Goal: Transaction & Acquisition: Purchase product/service

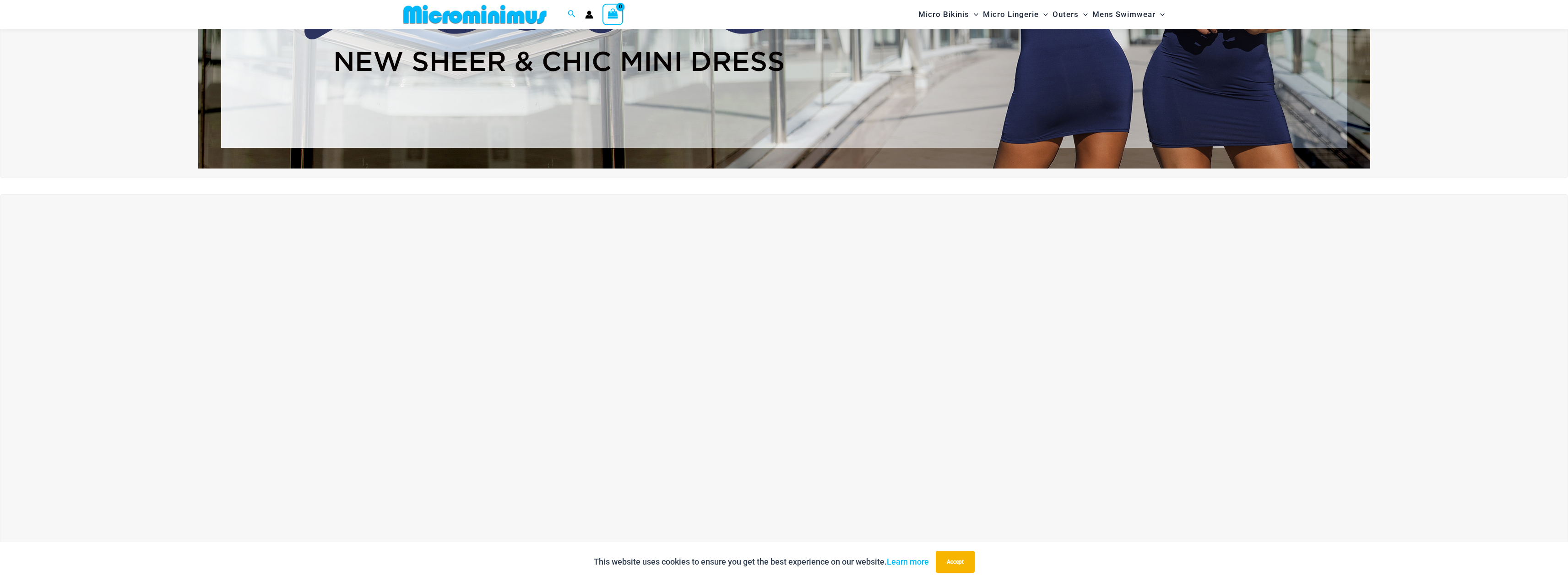
scroll to position [360, 0]
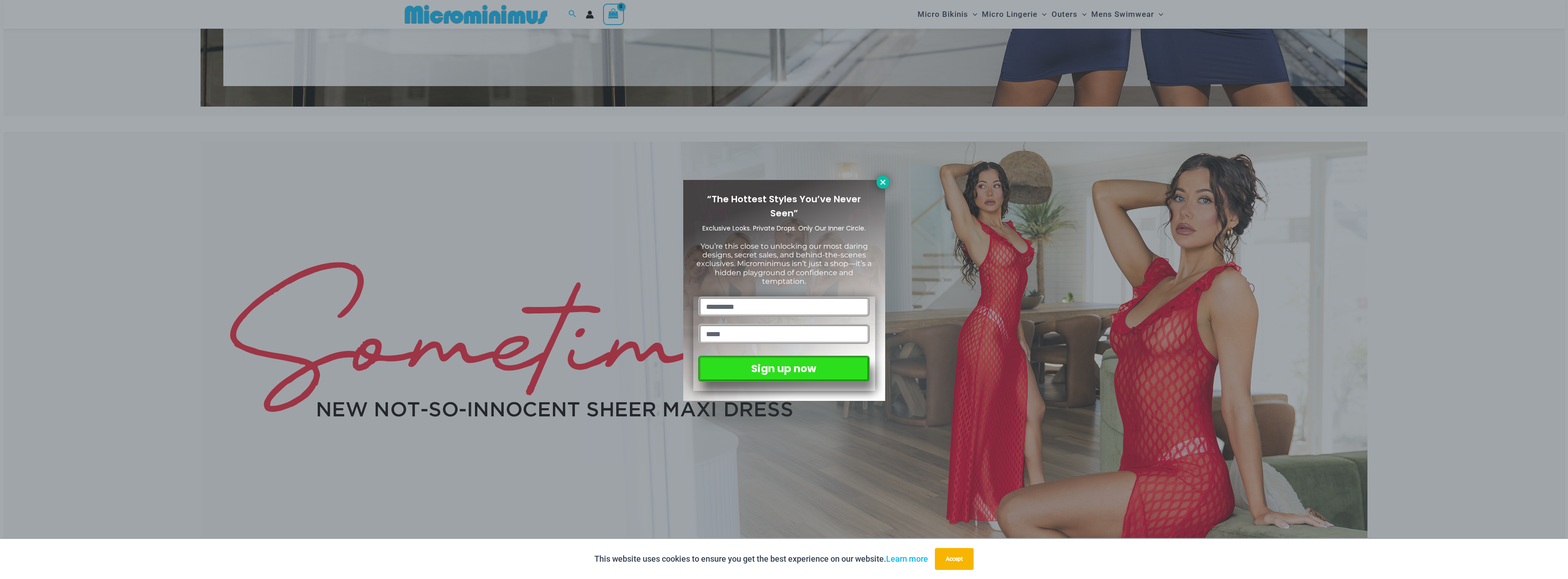
click at [881, 181] on icon at bounding box center [883, 182] width 5 height 5
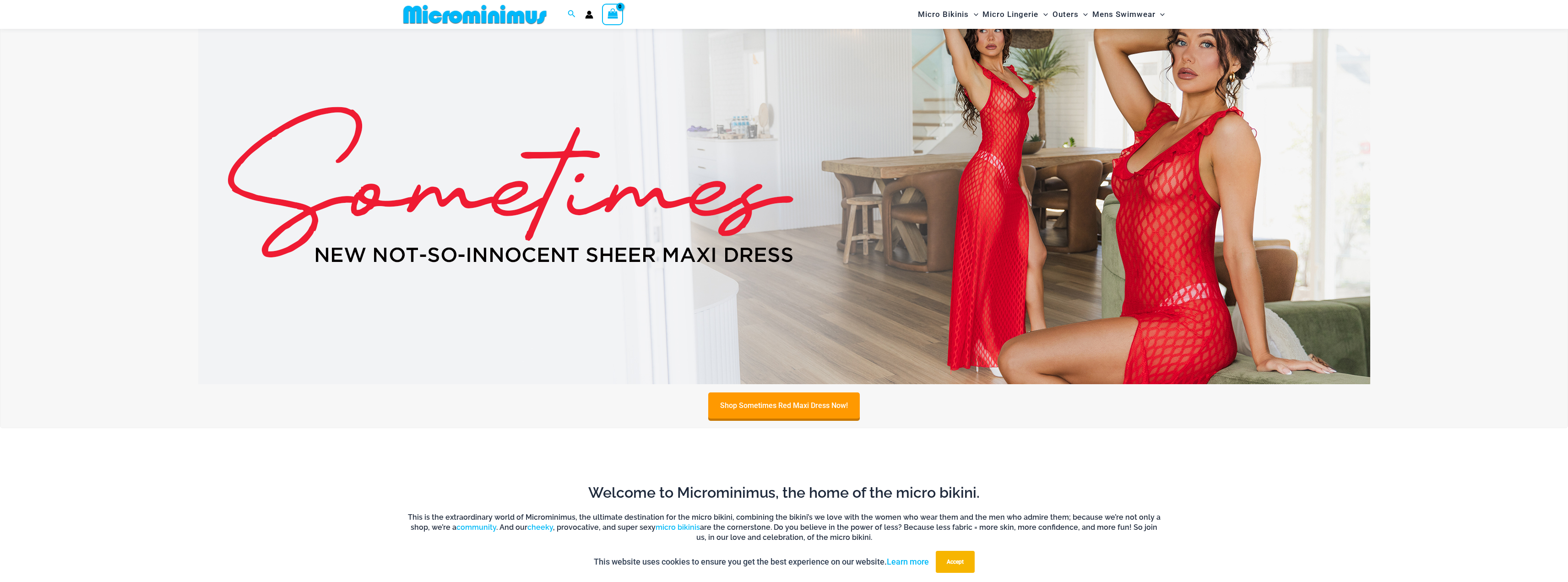
scroll to position [542, 0]
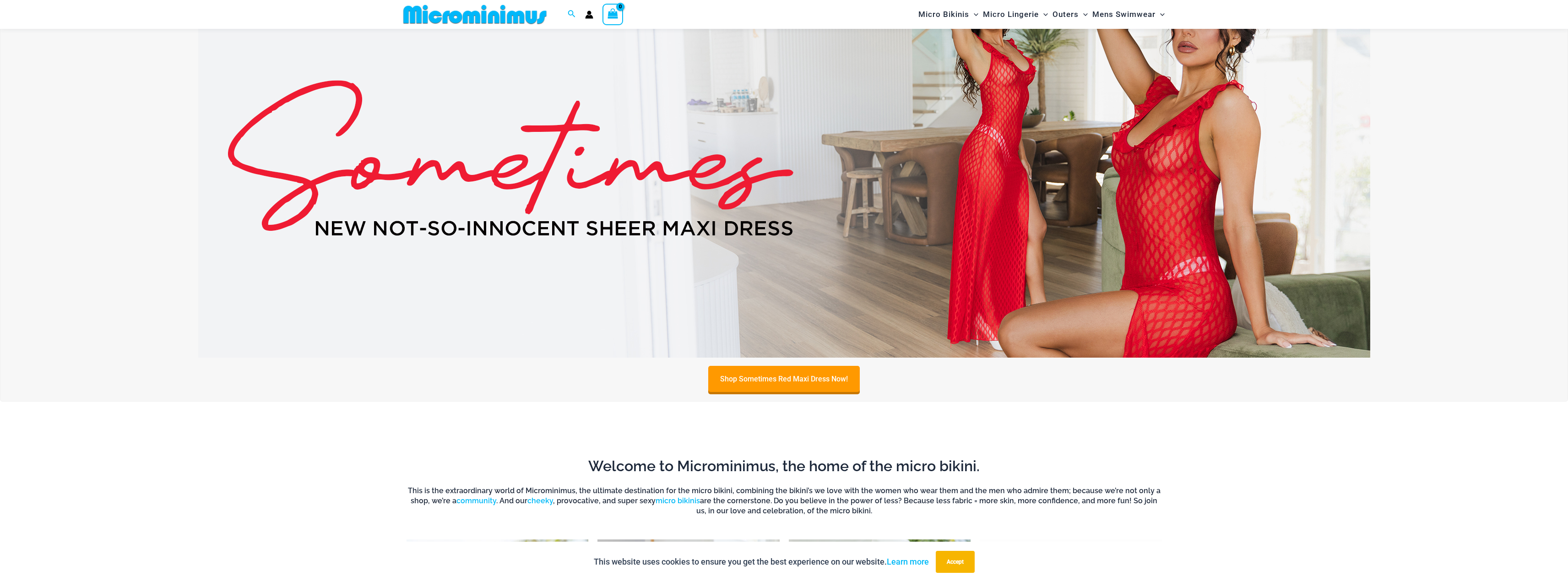
click at [478, 228] on img at bounding box center [784, 158] width 1172 height 398
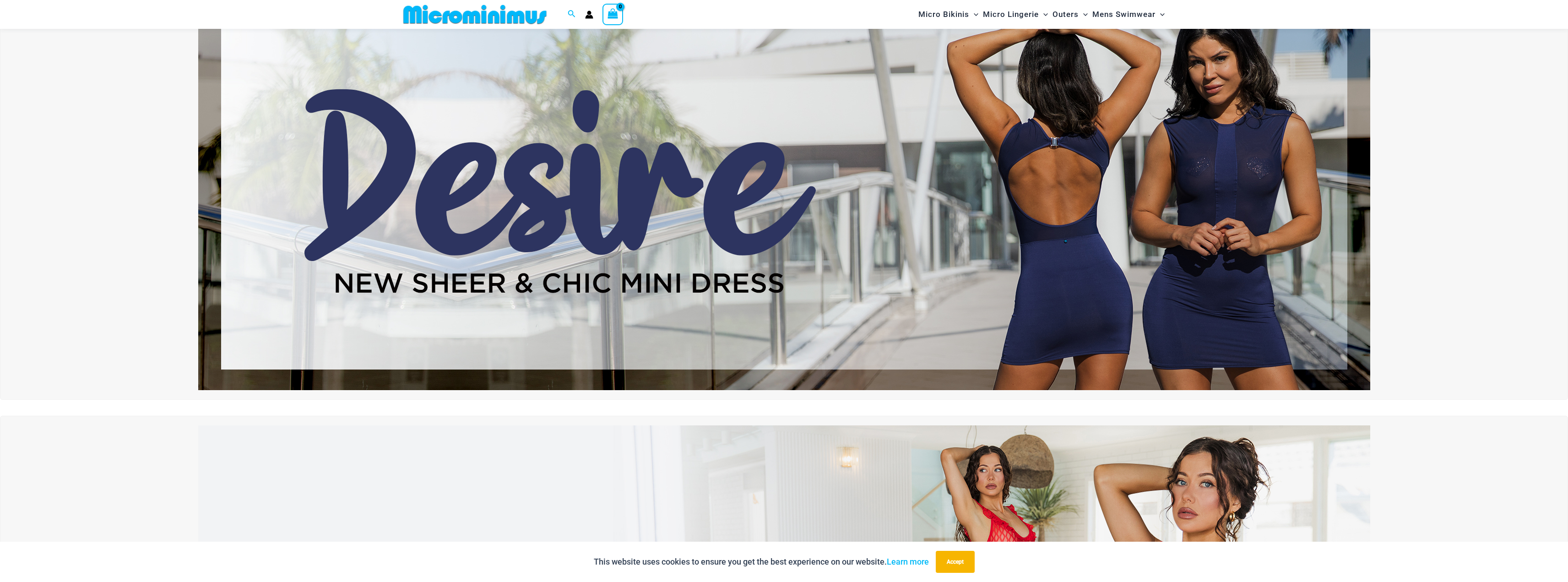
scroll to position [39, 0]
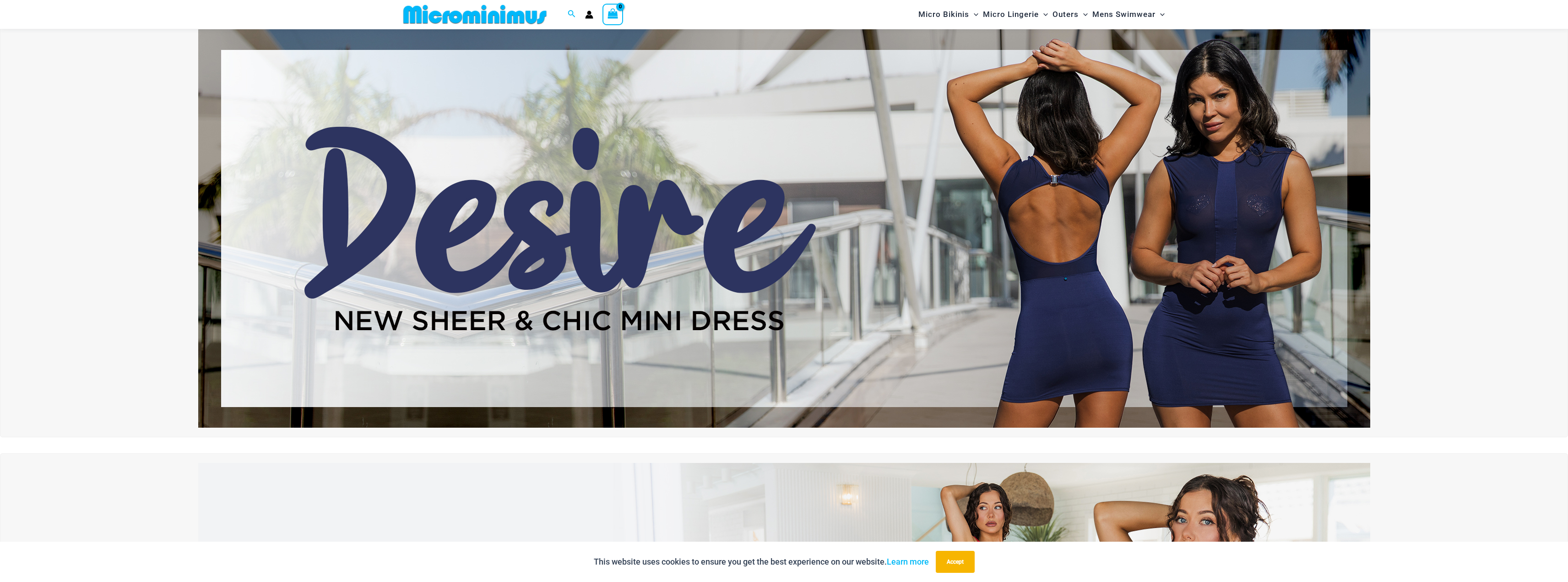
click at [1066, 296] on img at bounding box center [784, 228] width 1172 height 398
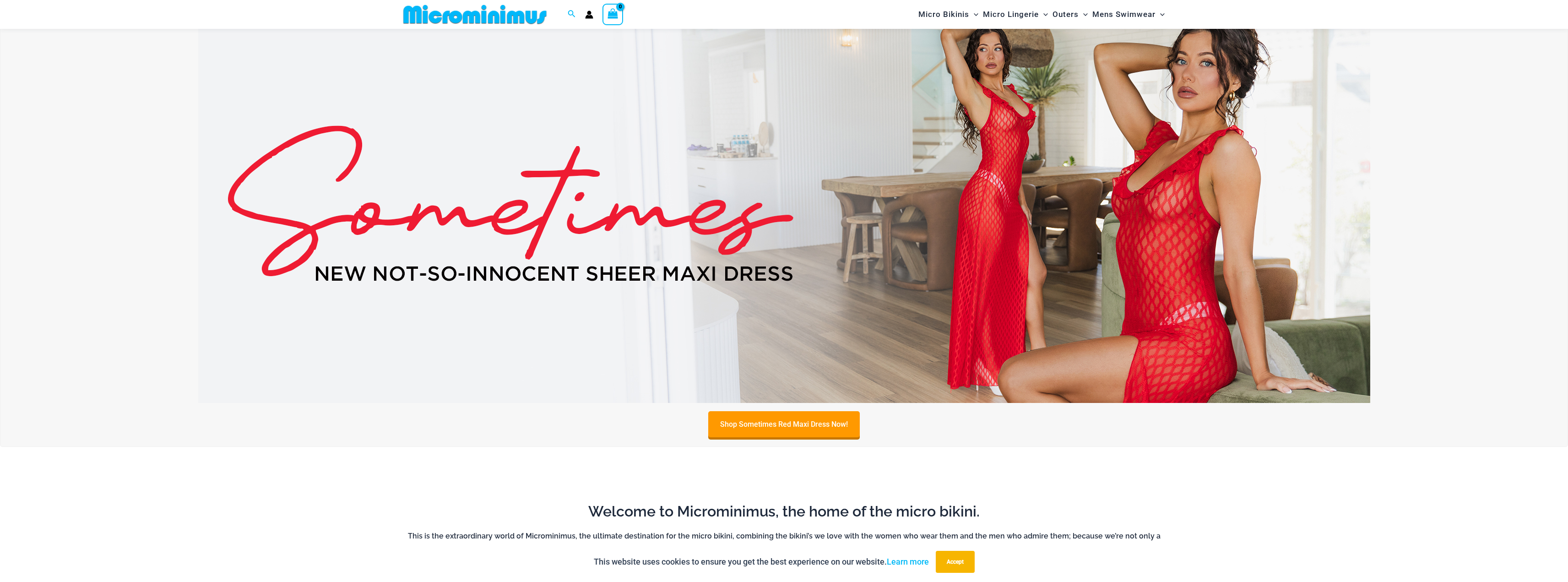
scroll to position [542, 0]
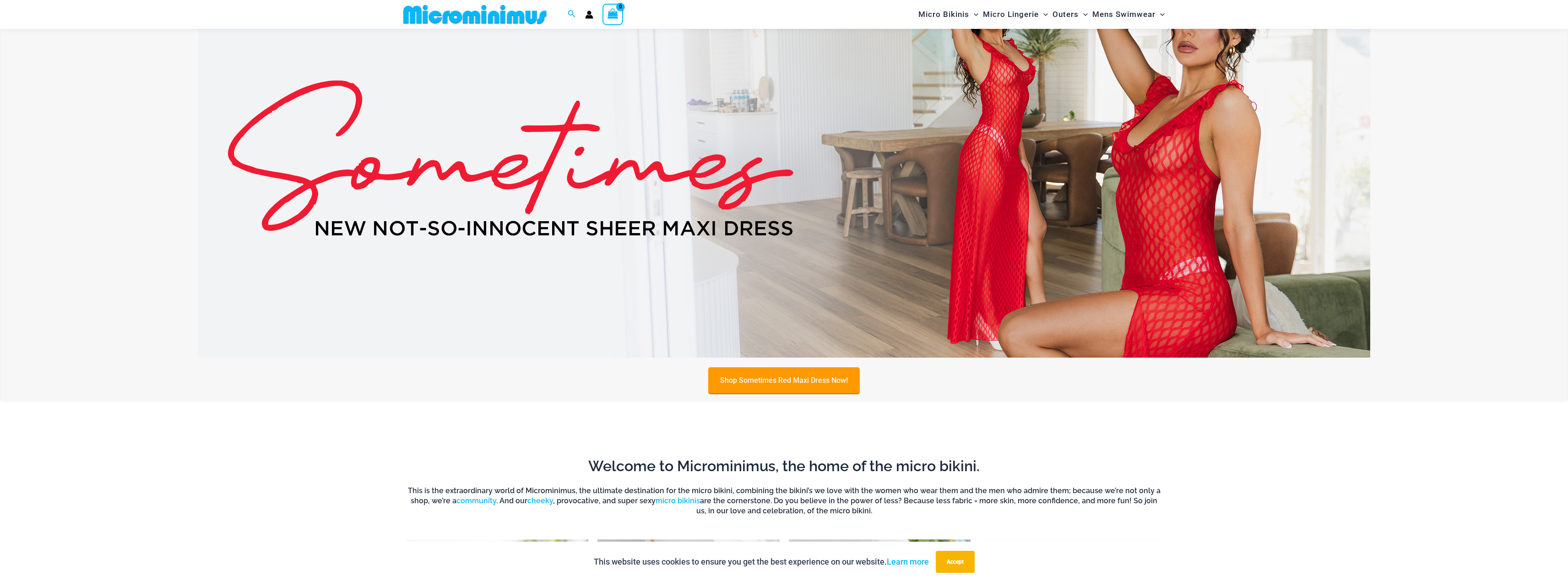
click at [756, 379] on link "Shop Sometimes Red Maxi Dress Now!" at bounding box center [784, 380] width 151 height 26
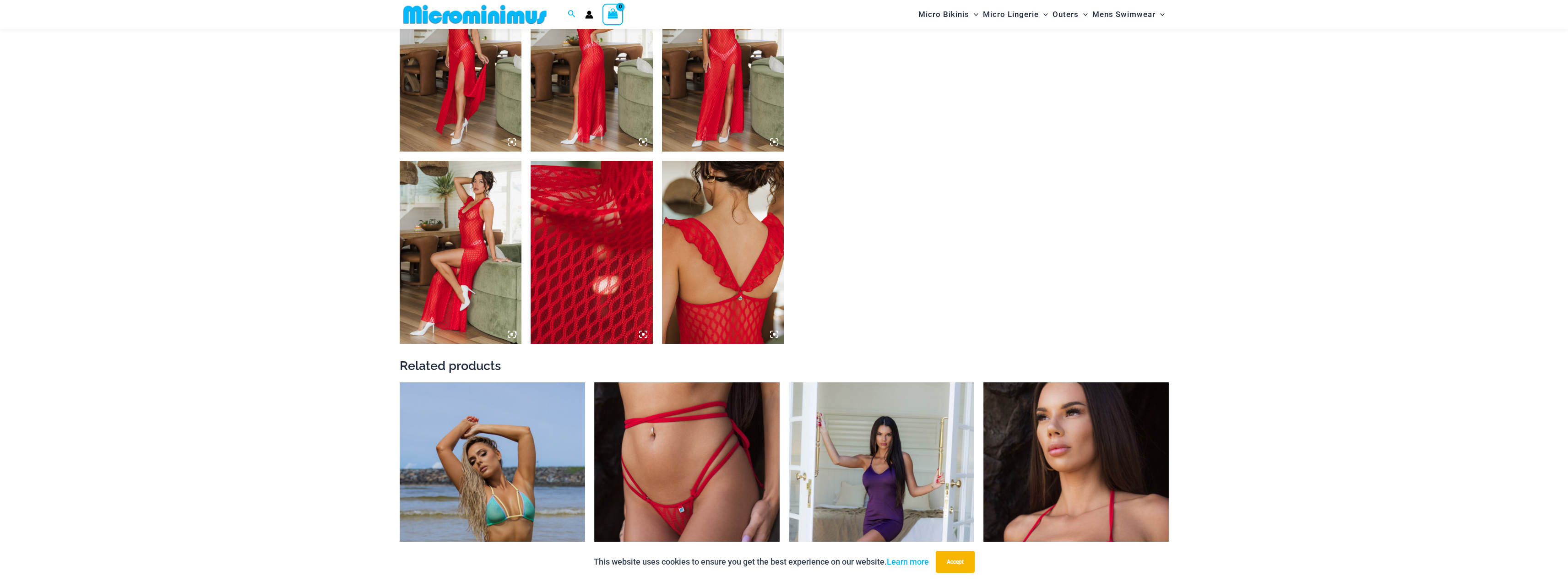
scroll to position [908, 0]
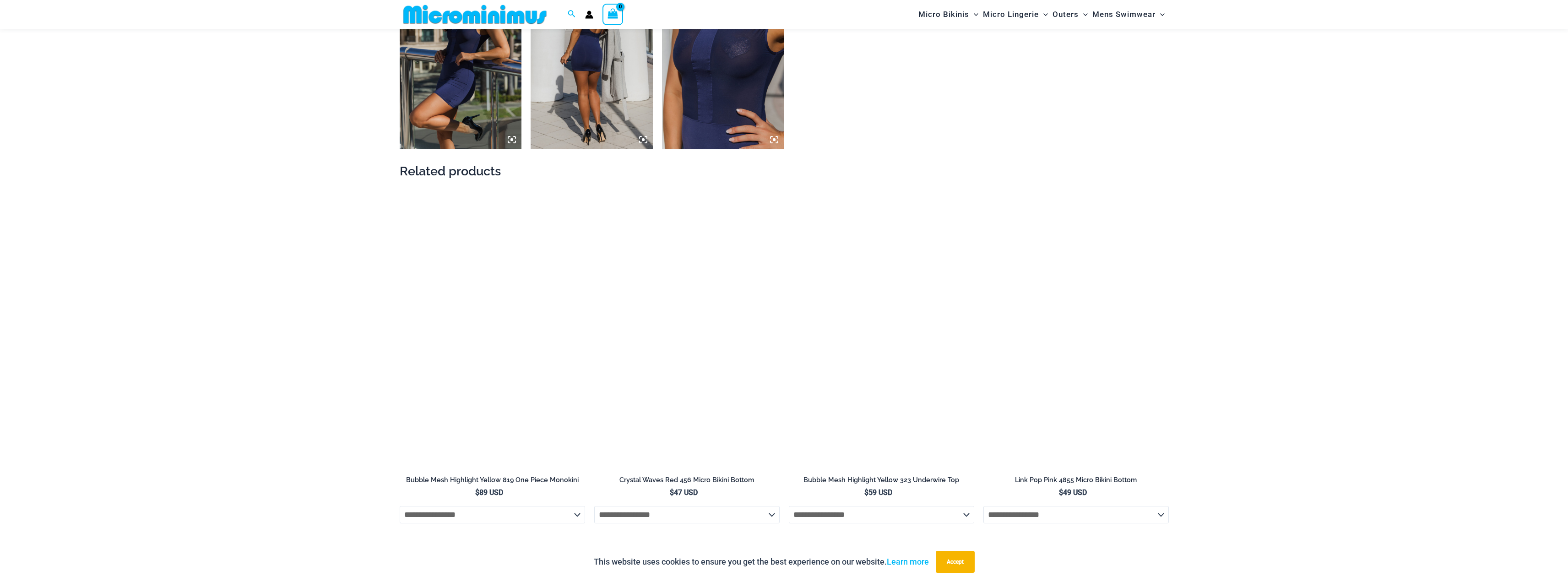
scroll to position [1091, 0]
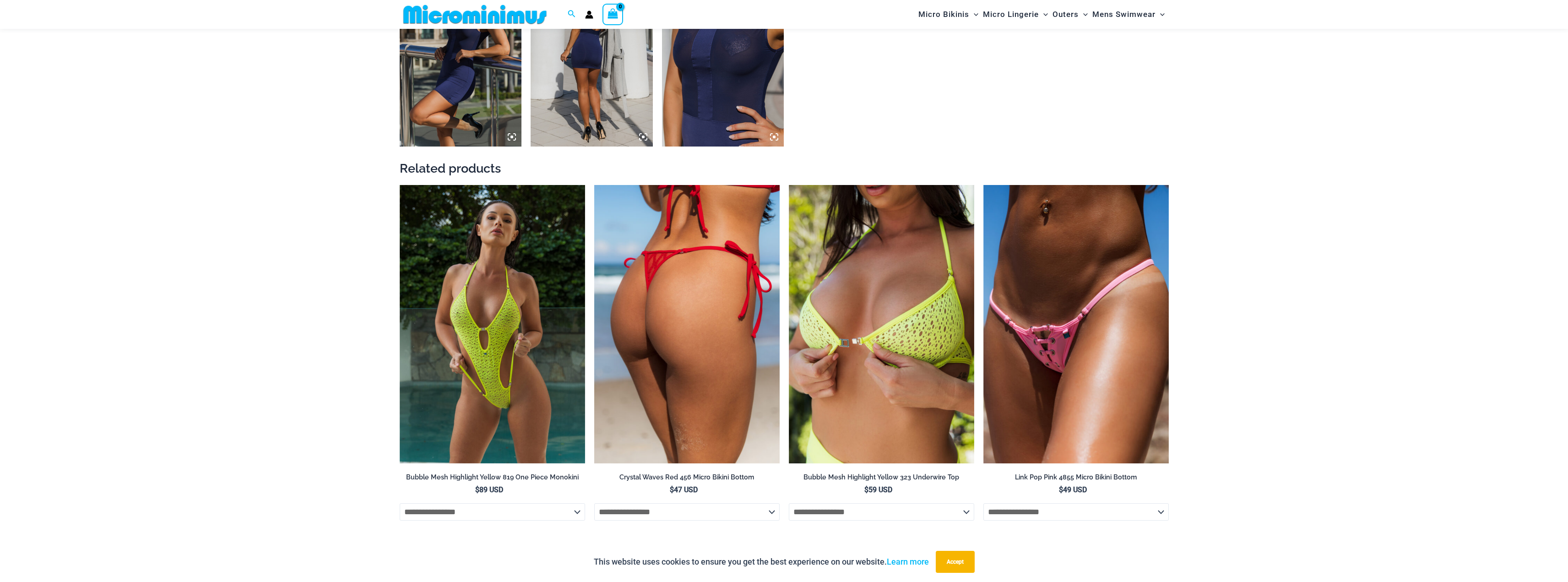
drag, startPoint x: 705, startPoint y: 360, endPoint x: 718, endPoint y: 355, distance: 13.9
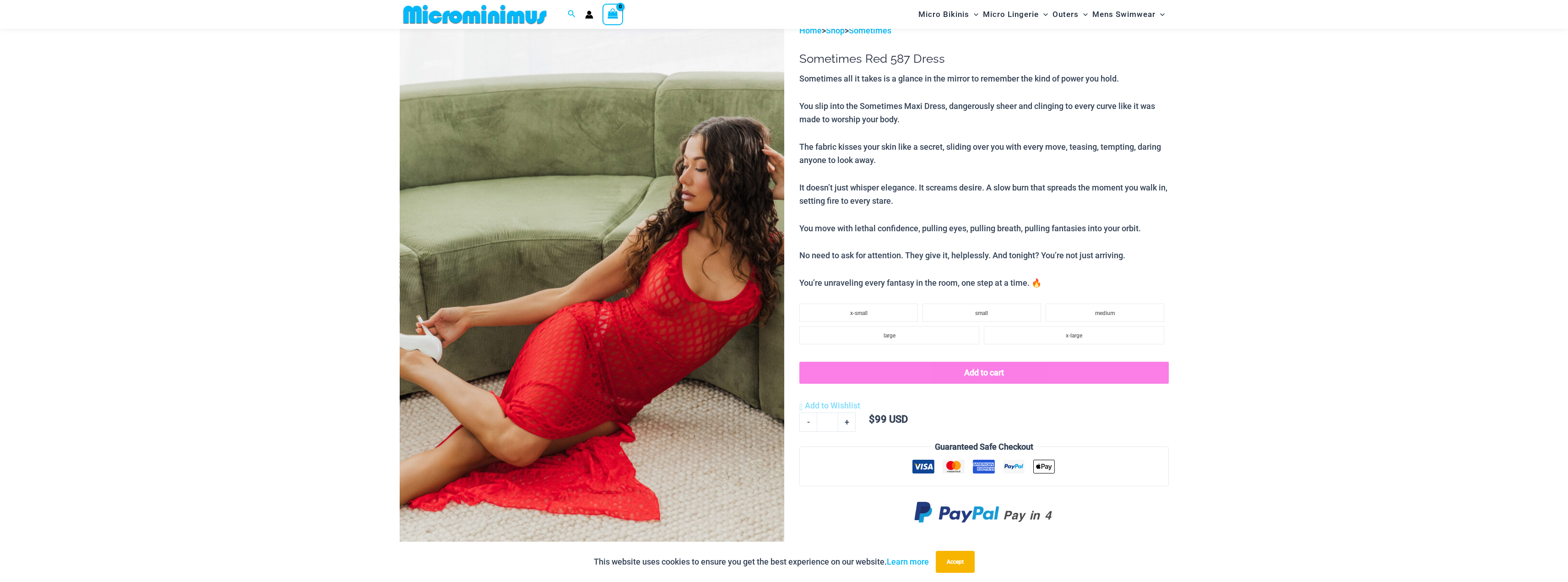
scroll to position [270, 0]
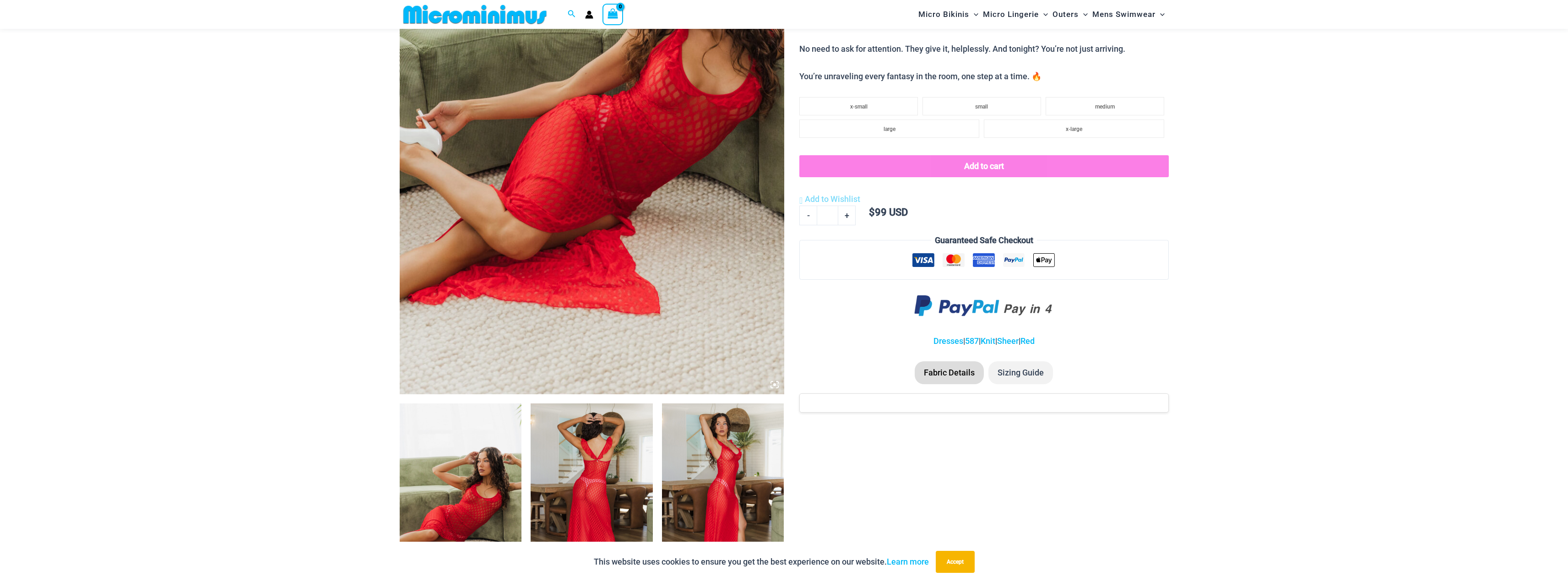
click at [611, 505] on img at bounding box center [591, 495] width 122 height 183
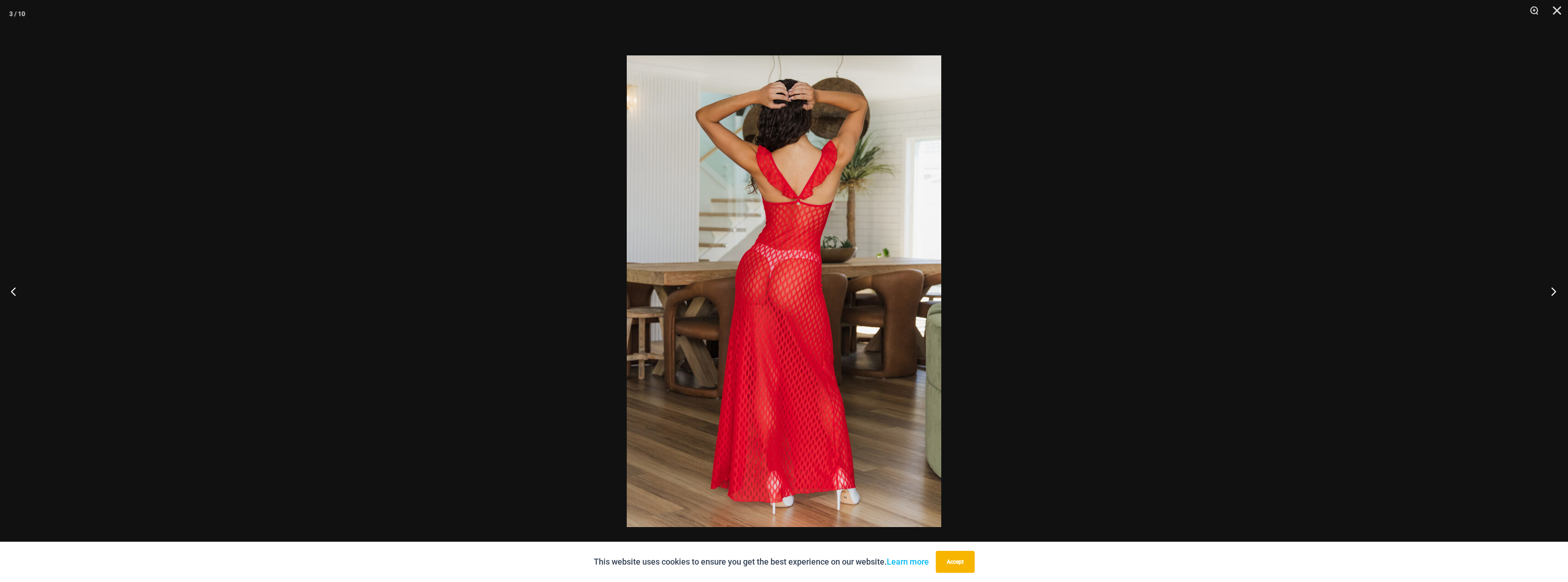
click at [1556, 292] on button "Next" at bounding box center [1551, 291] width 35 height 46
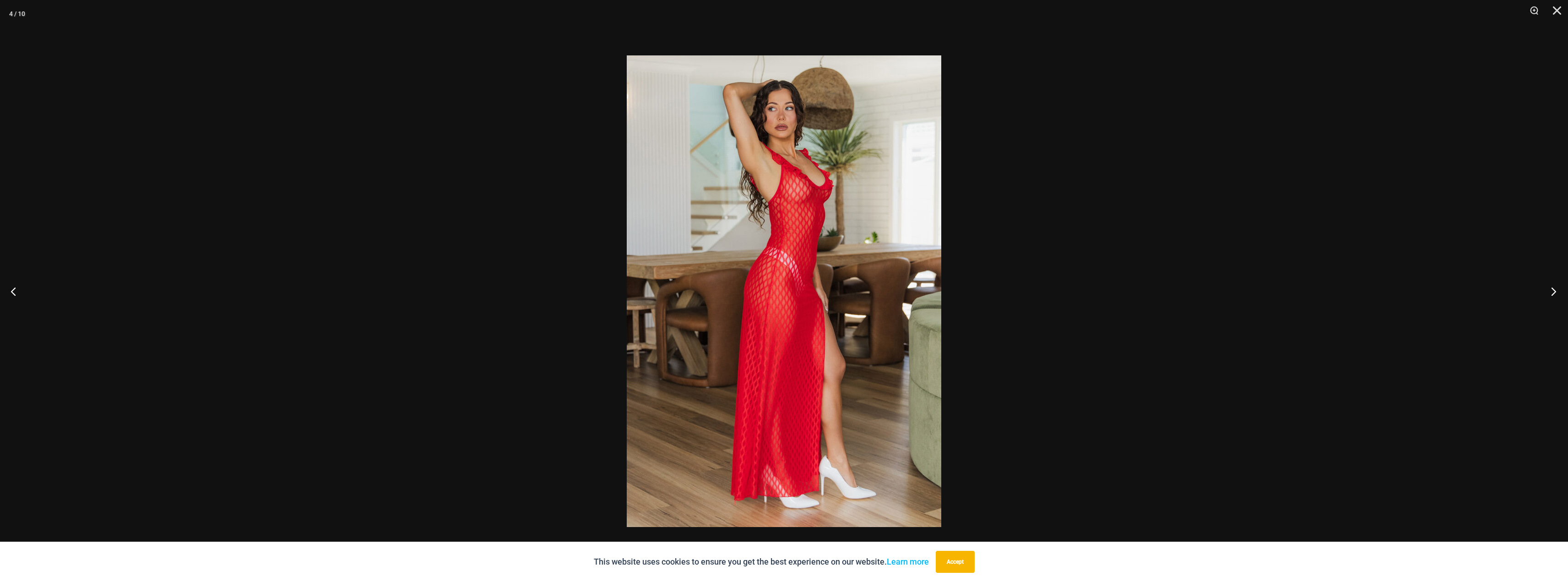
click at [1556, 292] on button "Next" at bounding box center [1551, 291] width 35 height 46
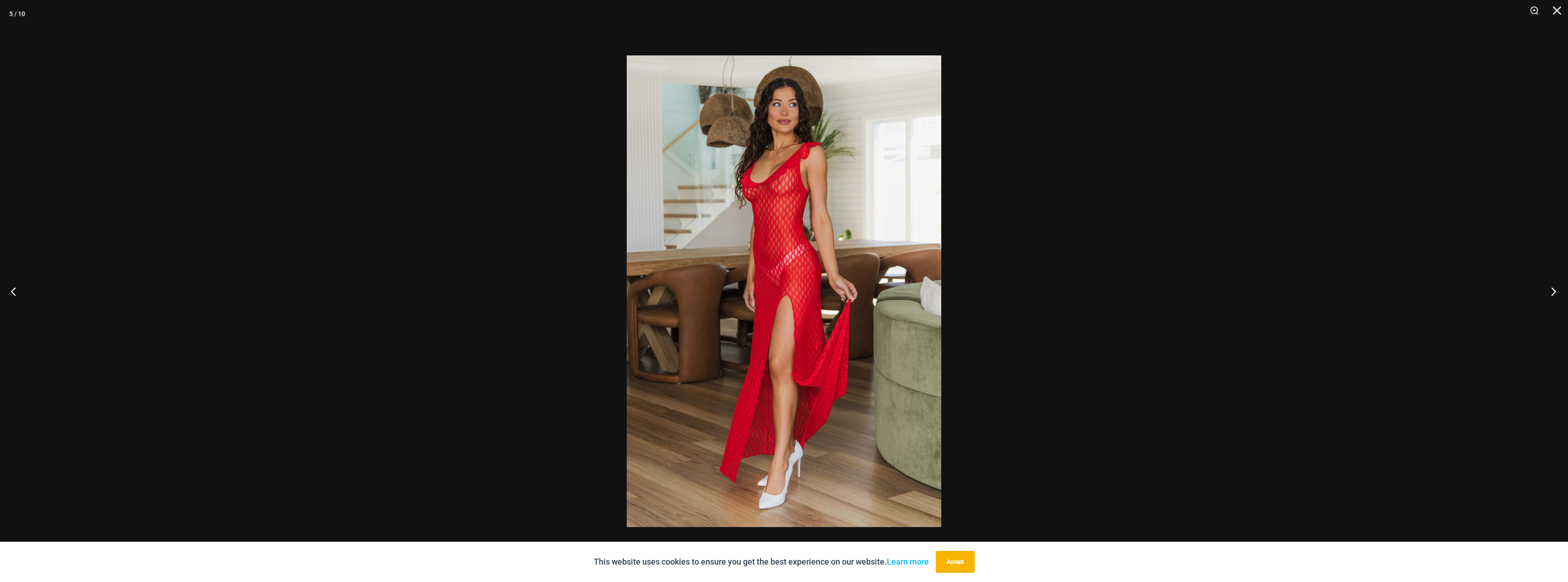
click at [1556, 292] on button "Next" at bounding box center [1551, 291] width 35 height 46
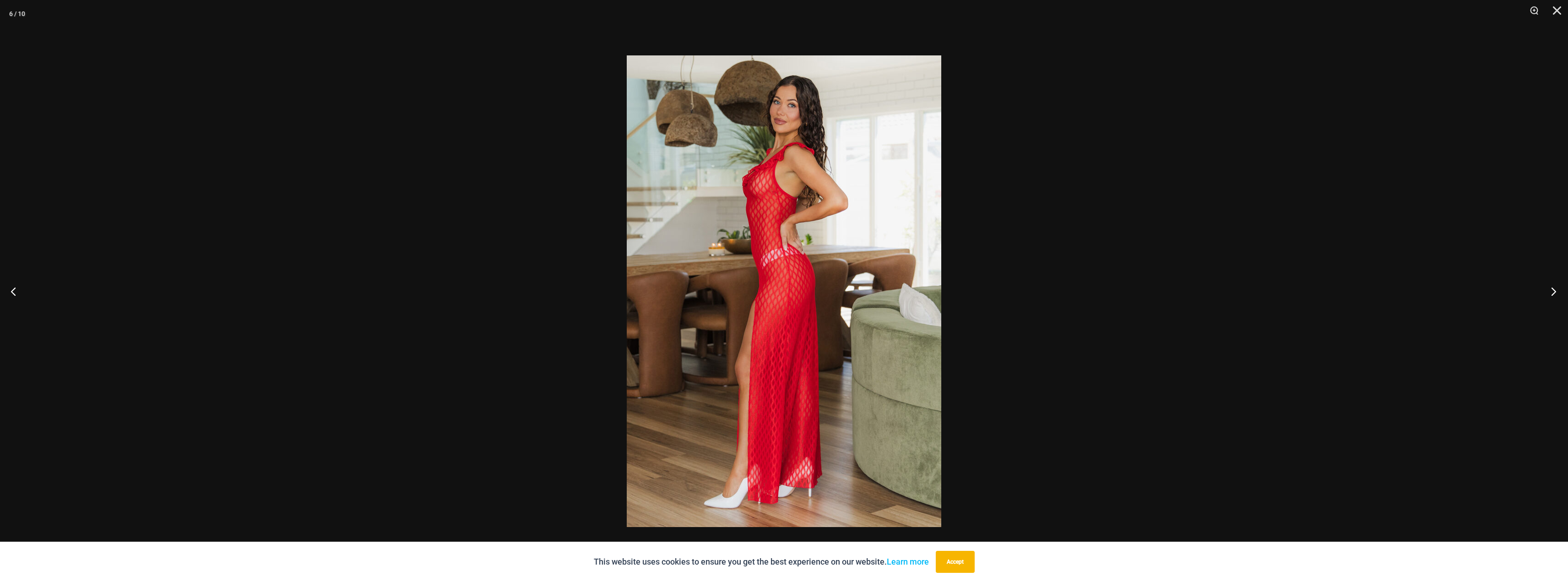
click at [1556, 292] on button "Next" at bounding box center [1551, 291] width 35 height 46
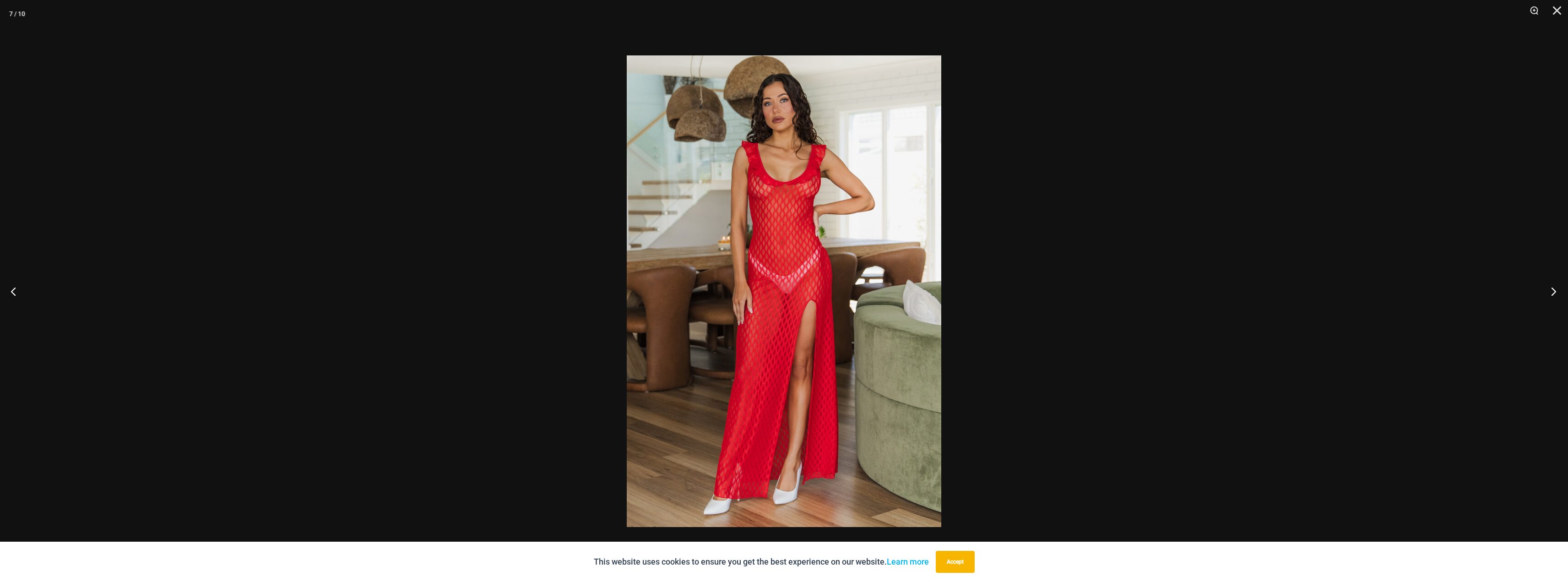
click at [1556, 292] on button "Next" at bounding box center [1551, 291] width 35 height 46
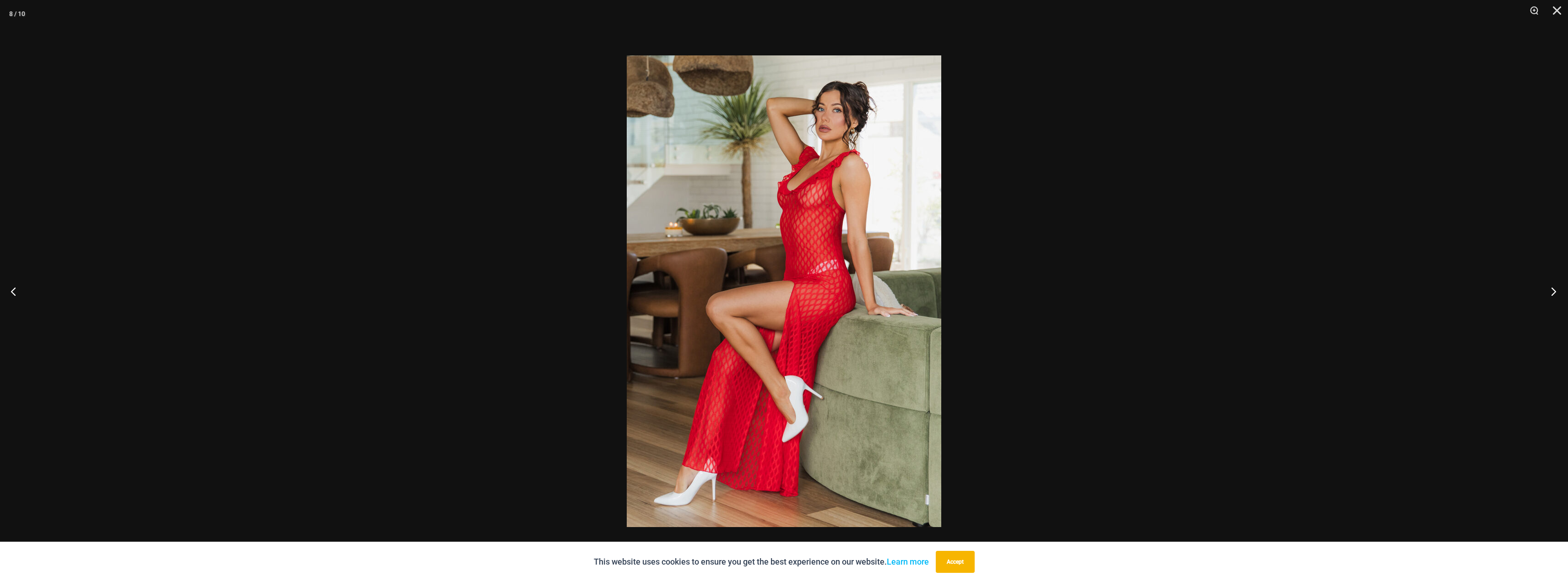
click at [1556, 292] on button "Next" at bounding box center [1551, 291] width 35 height 46
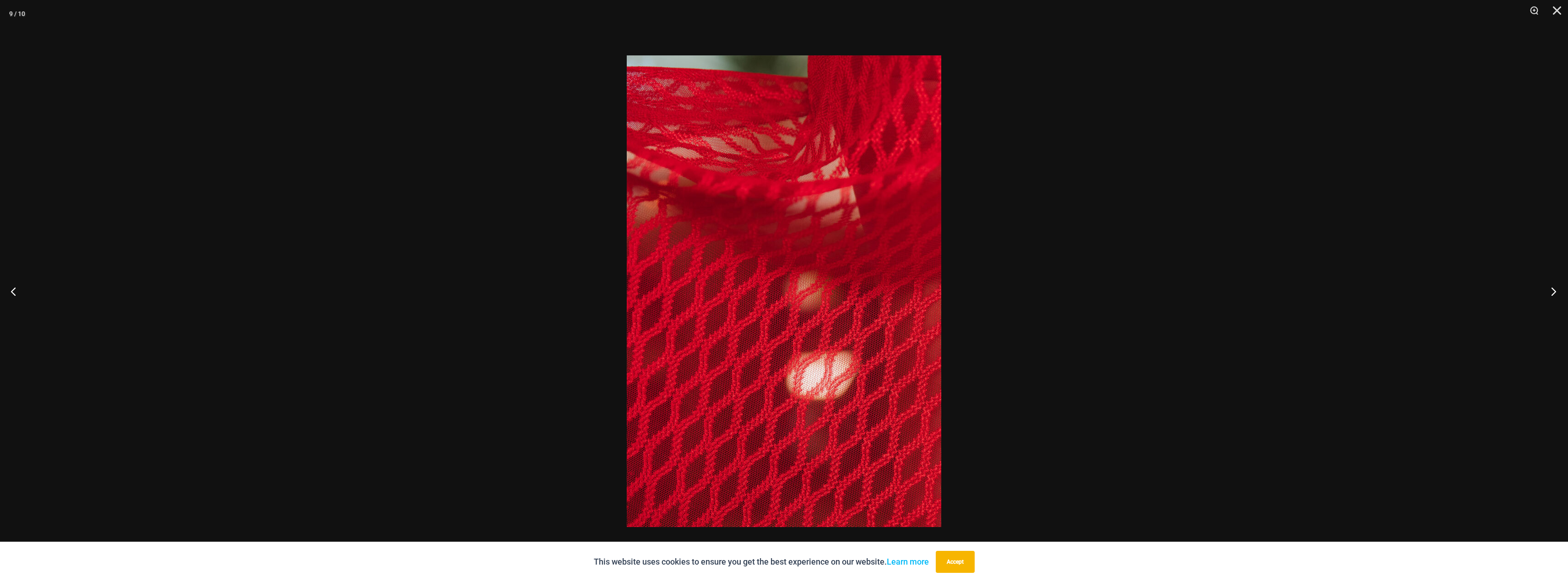
click at [1555, 292] on button "Next" at bounding box center [1551, 291] width 35 height 46
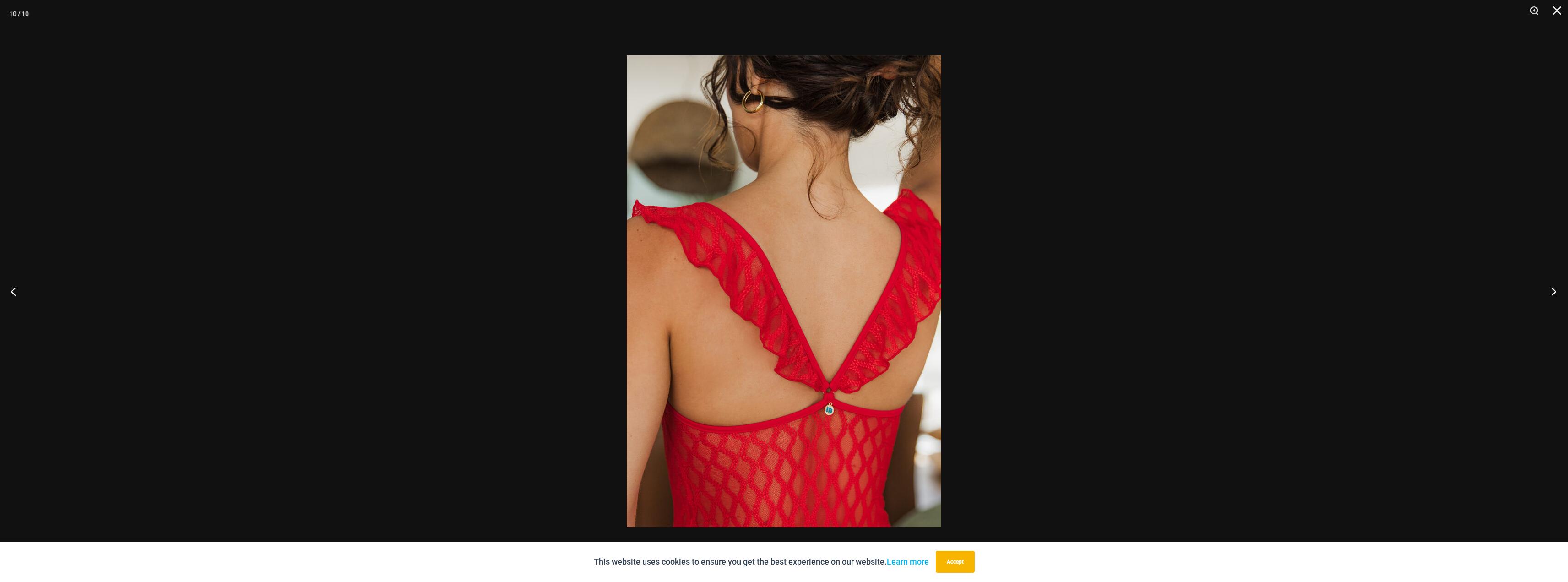
click at [1555, 292] on button "Next" at bounding box center [1551, 291] width 35 height 46
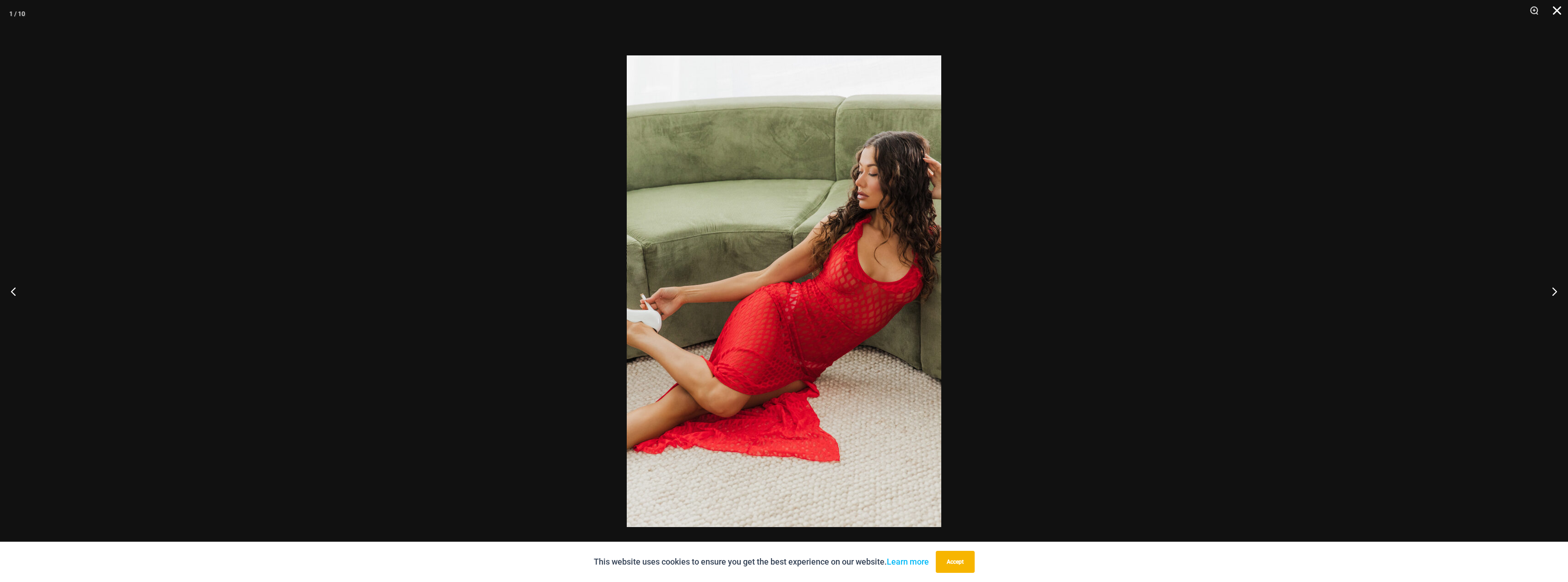
click at [1558, 15] on button "Close" at bounding box center [1554, 13] width 23 height 28
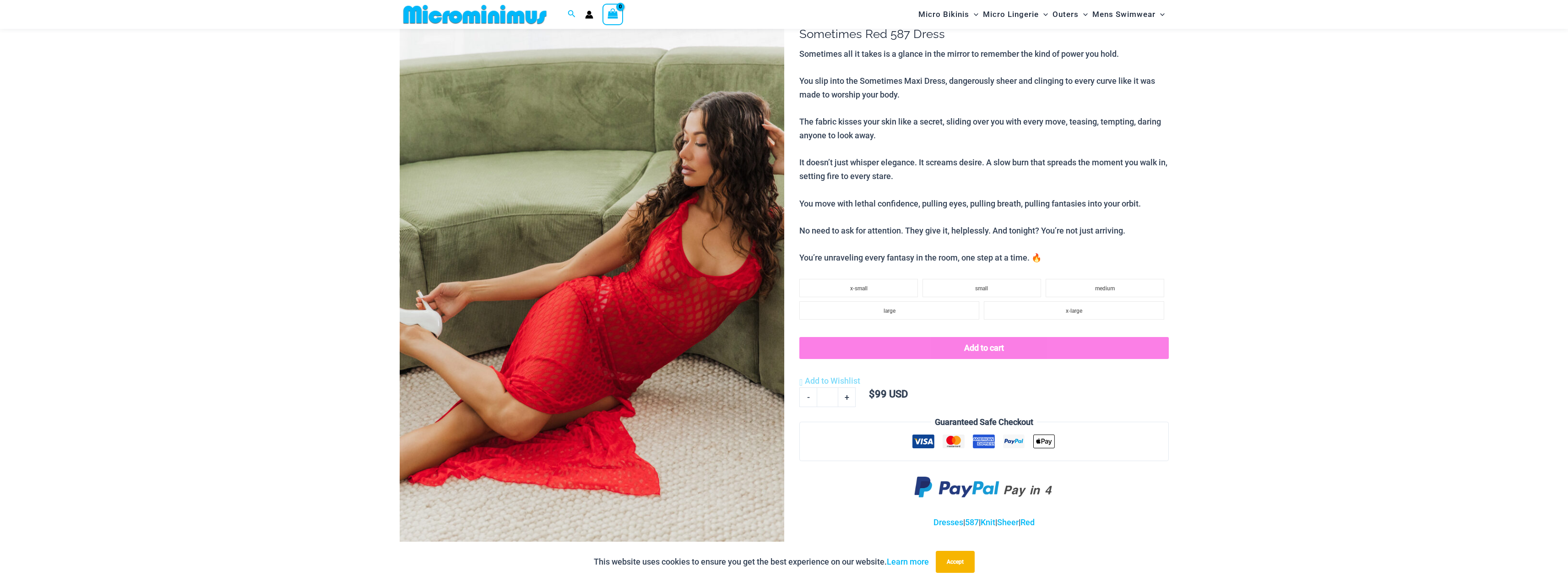
scroll to position [0, 0]
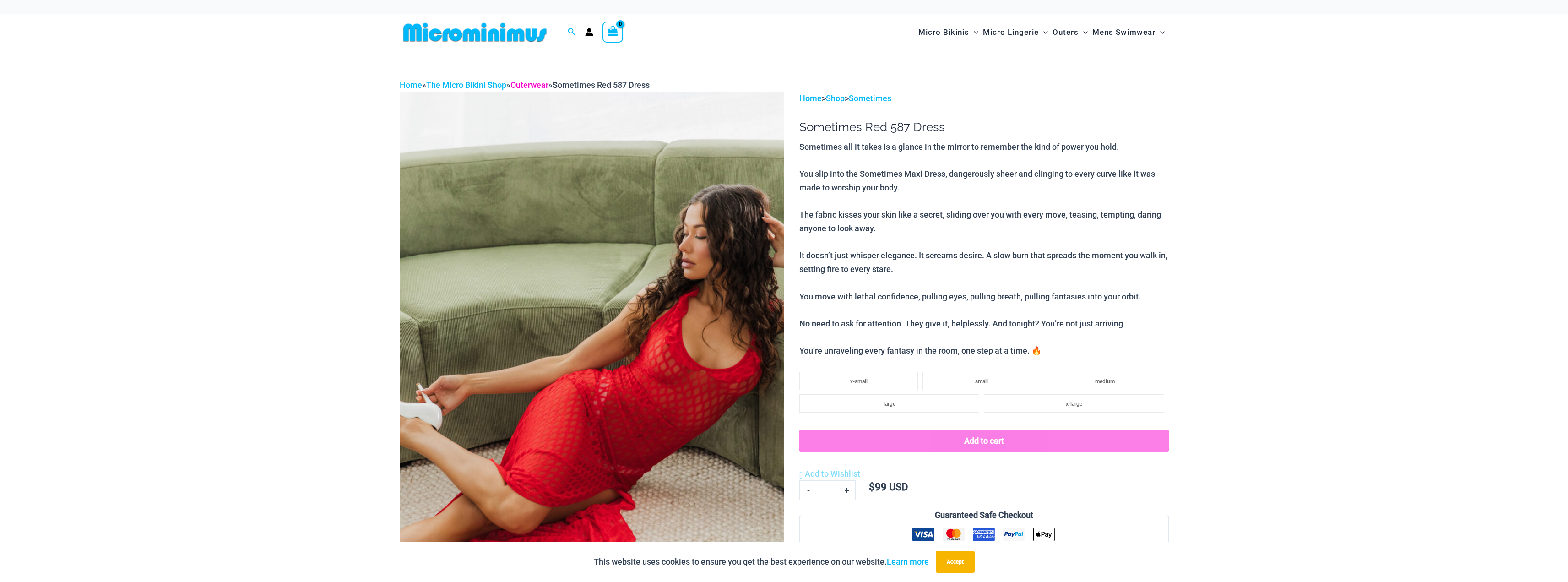
click at [532, 81] on link "Outerwear" at bounding box center [529, 85] width 38 height 10
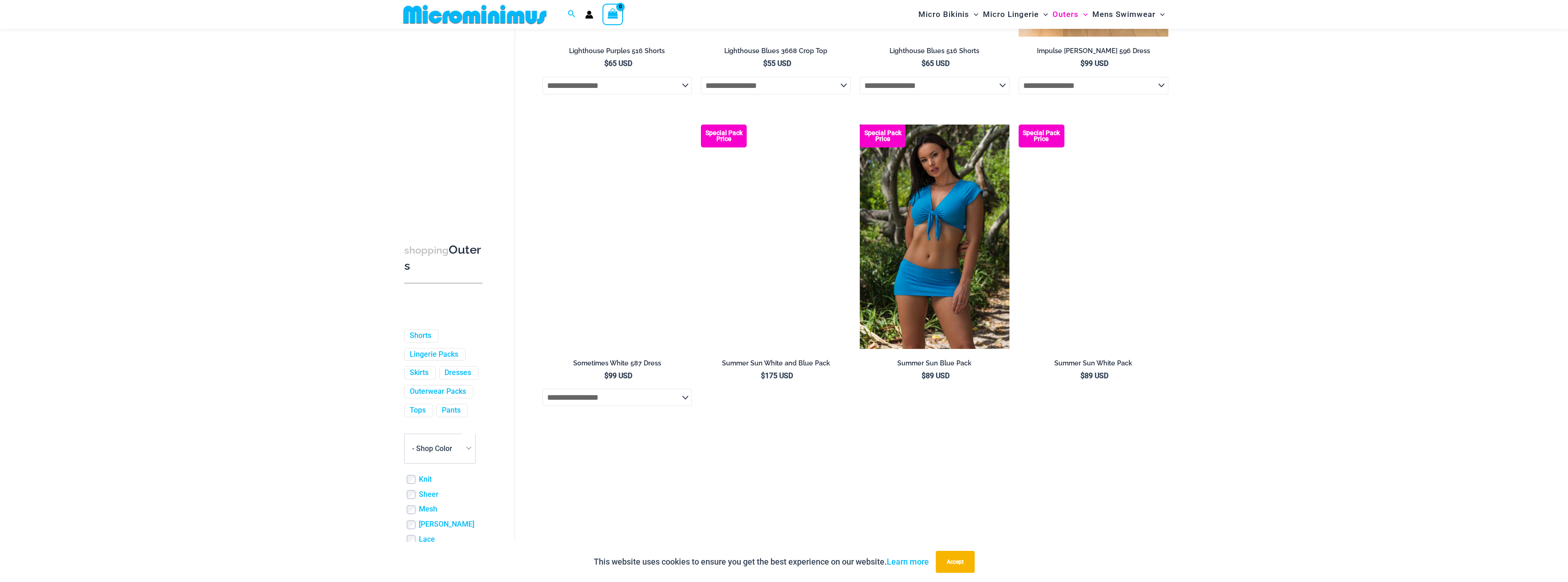
scroll to position [1916, 0]
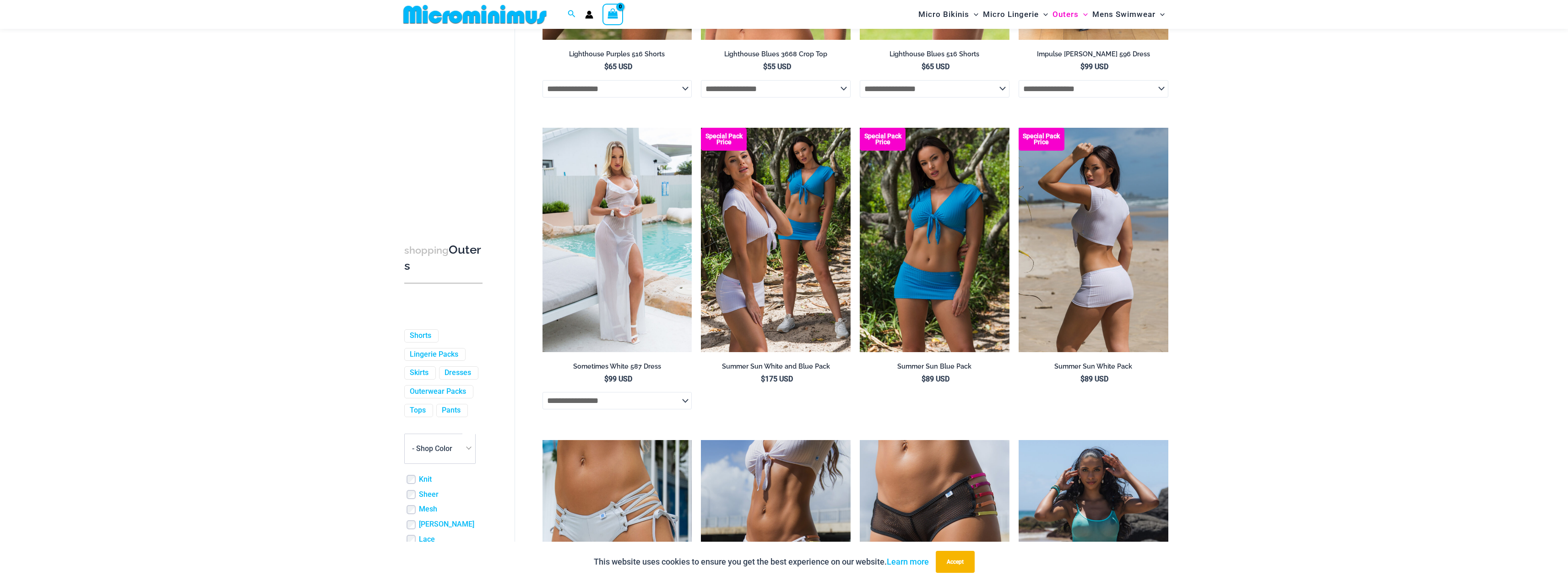
click at [1102, 305] on img at bounding box center [1093, 240] width 150 height 224
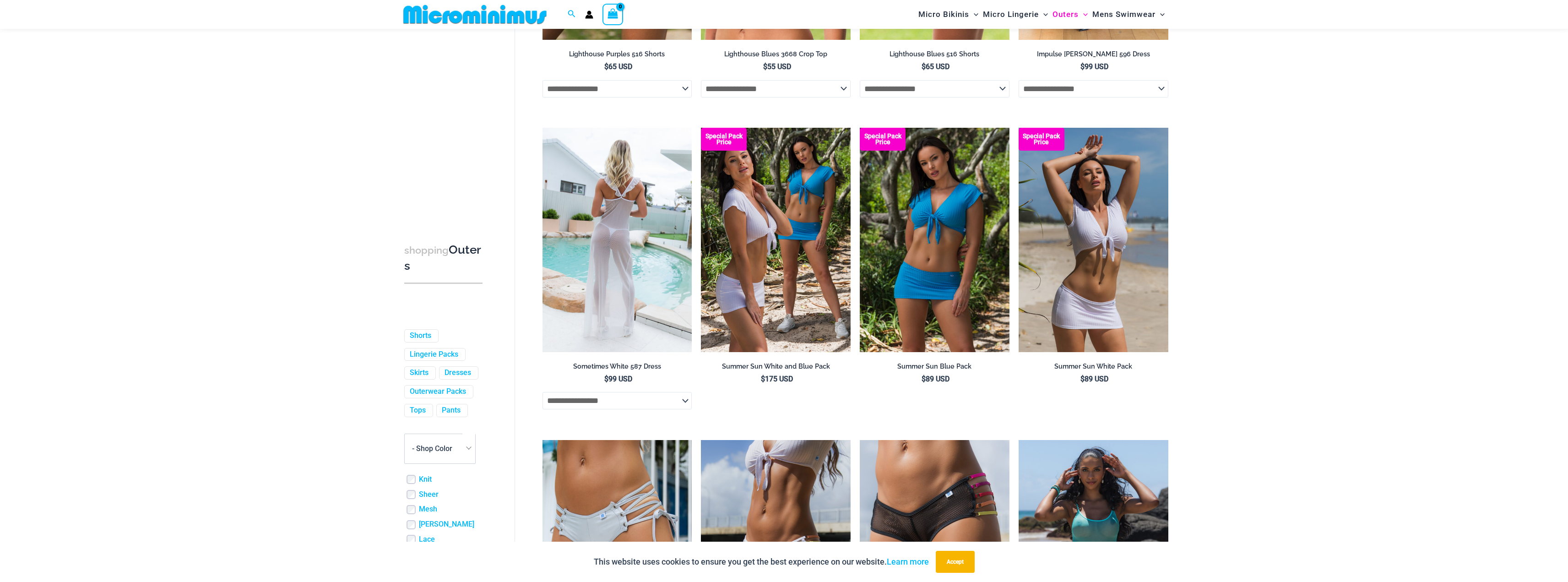
click at [615, 265] on img at bounding box center [617, 240] width 150 height 224
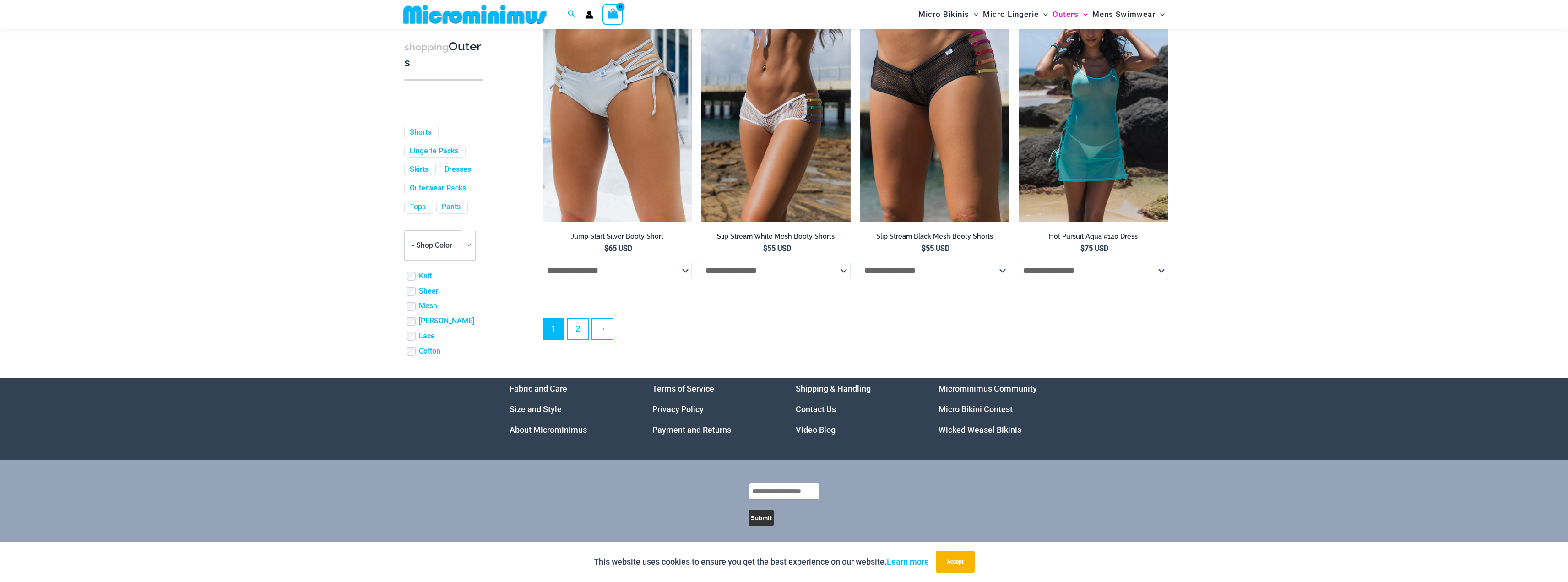
scroll to position [2374, 0]
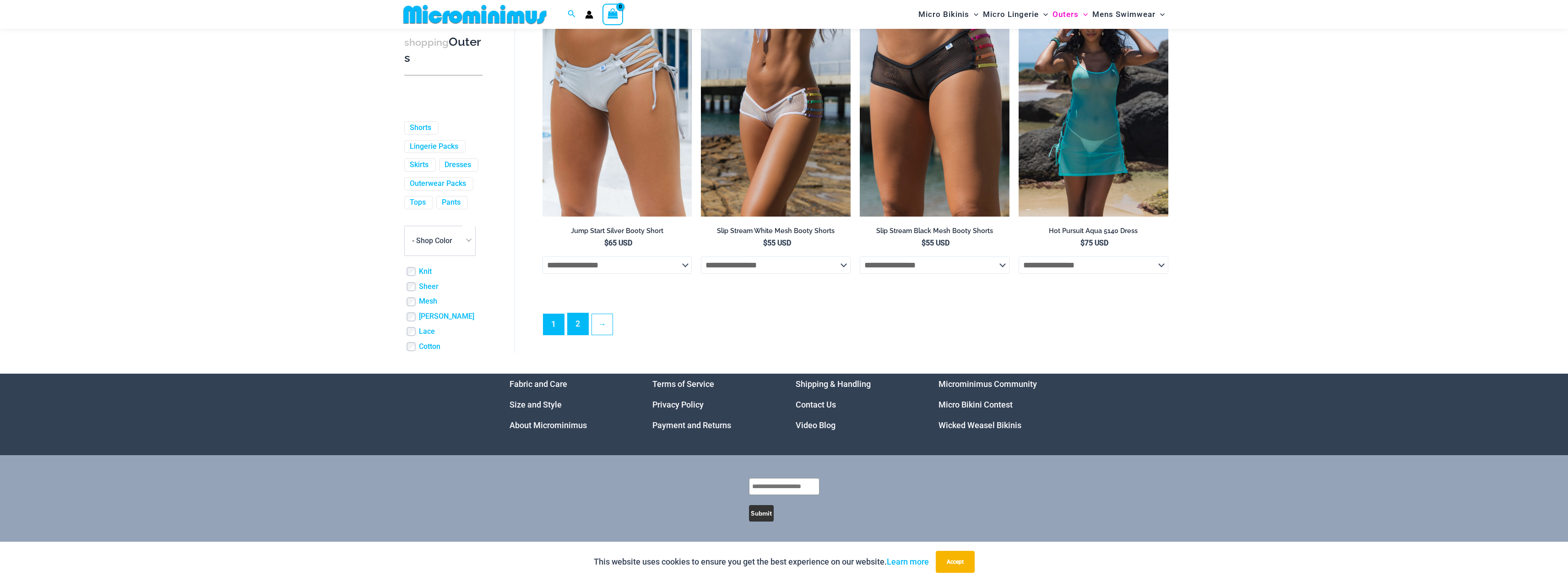
click at [586, 328] on link "2" at bounding box center [578, 324] width 21 height 22
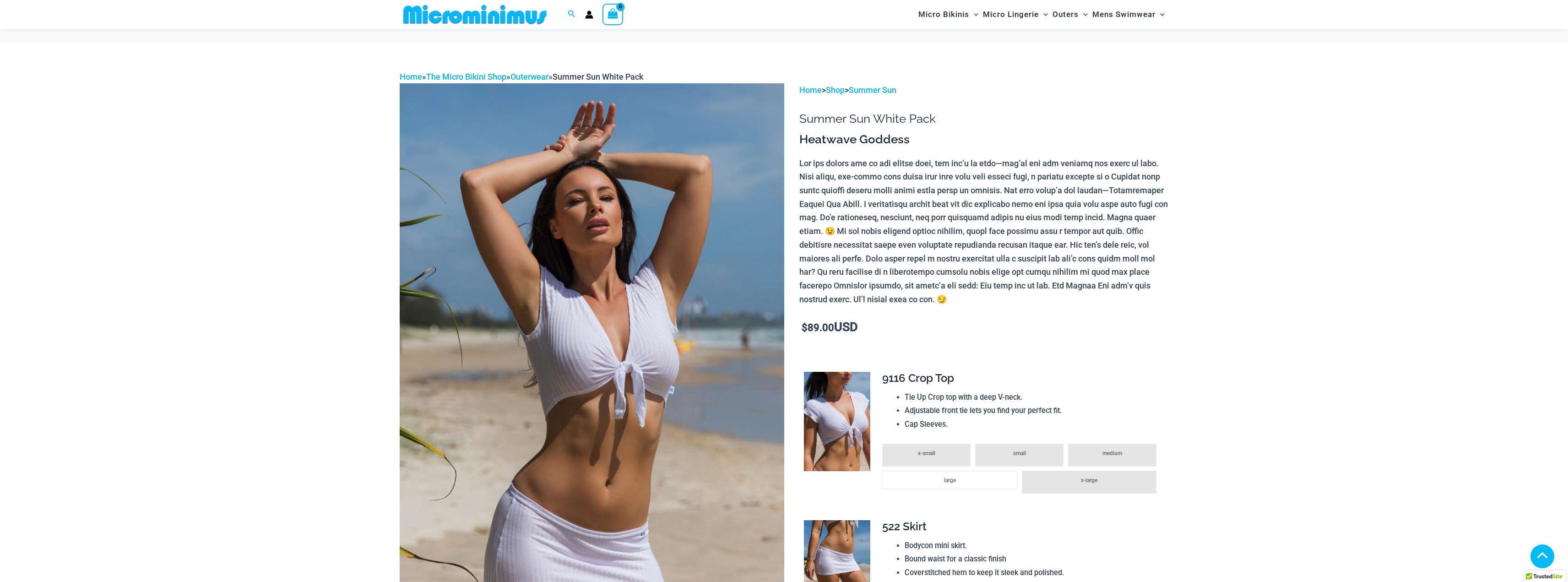
scroll to position [229, 0]
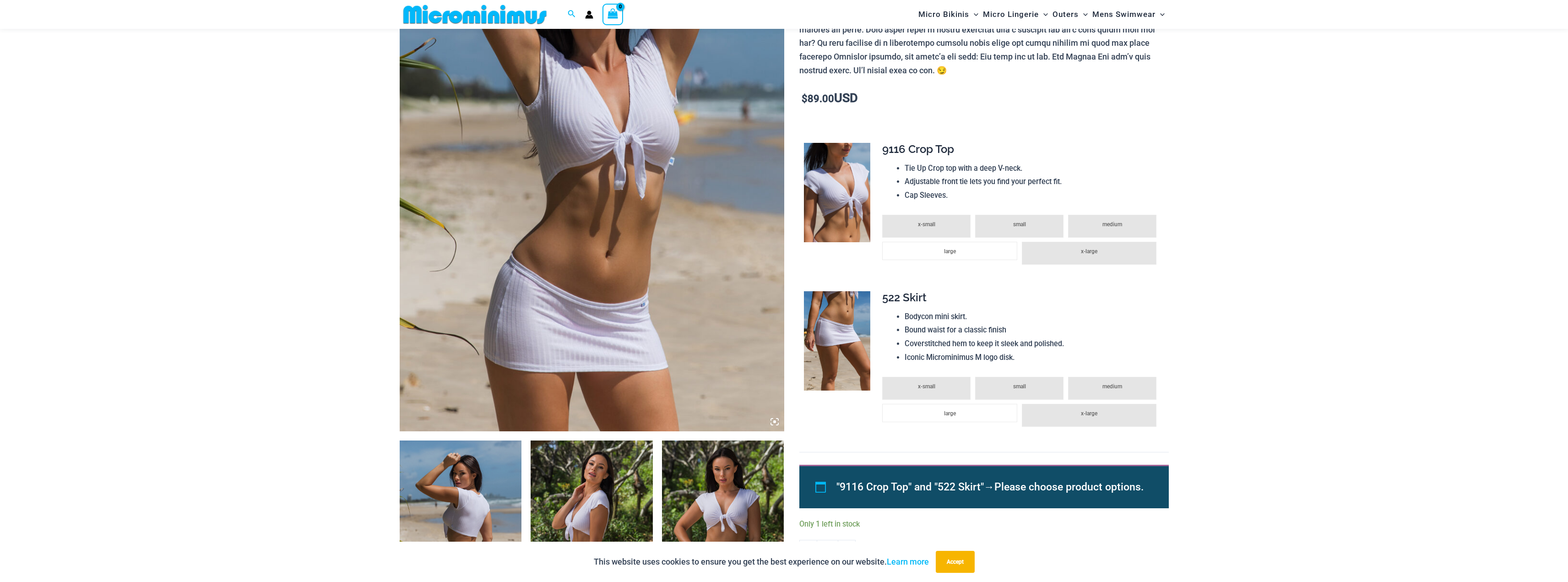
drag, startPoint x: 1350, startPoint y: 266, endPoint x: 1347, endPoint y: 261, distance: 5.8
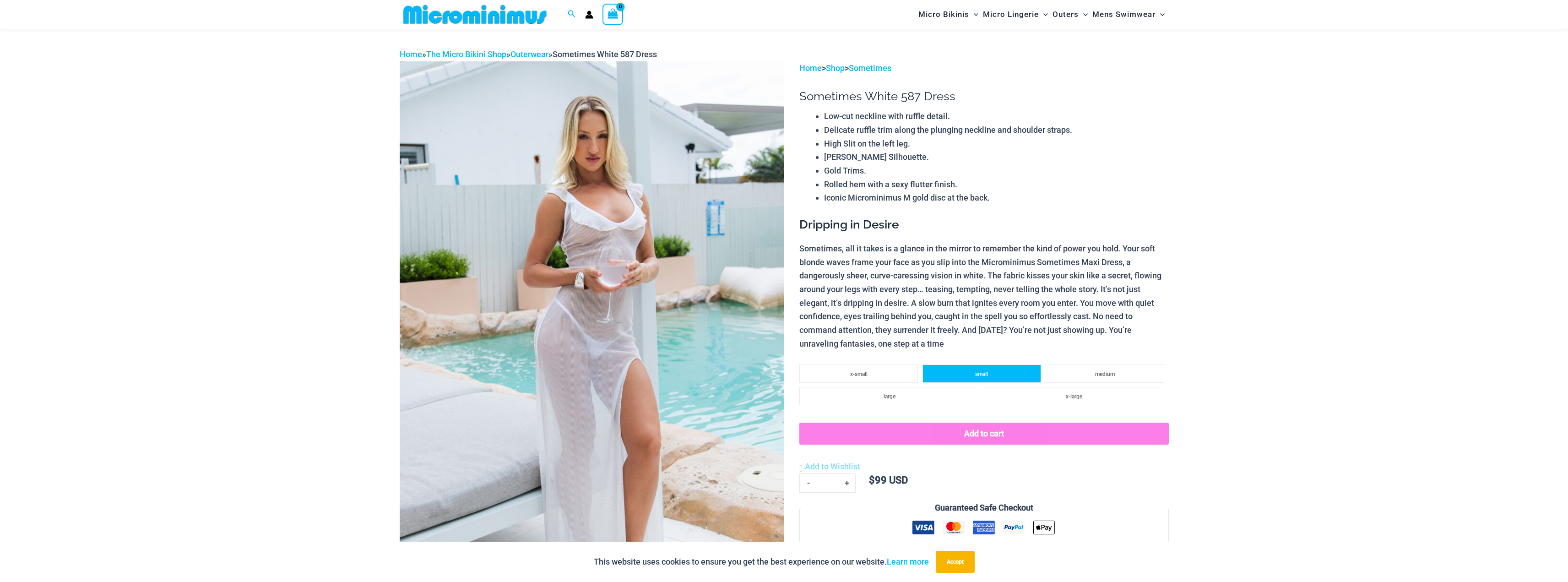
scroll to position [43, 0]
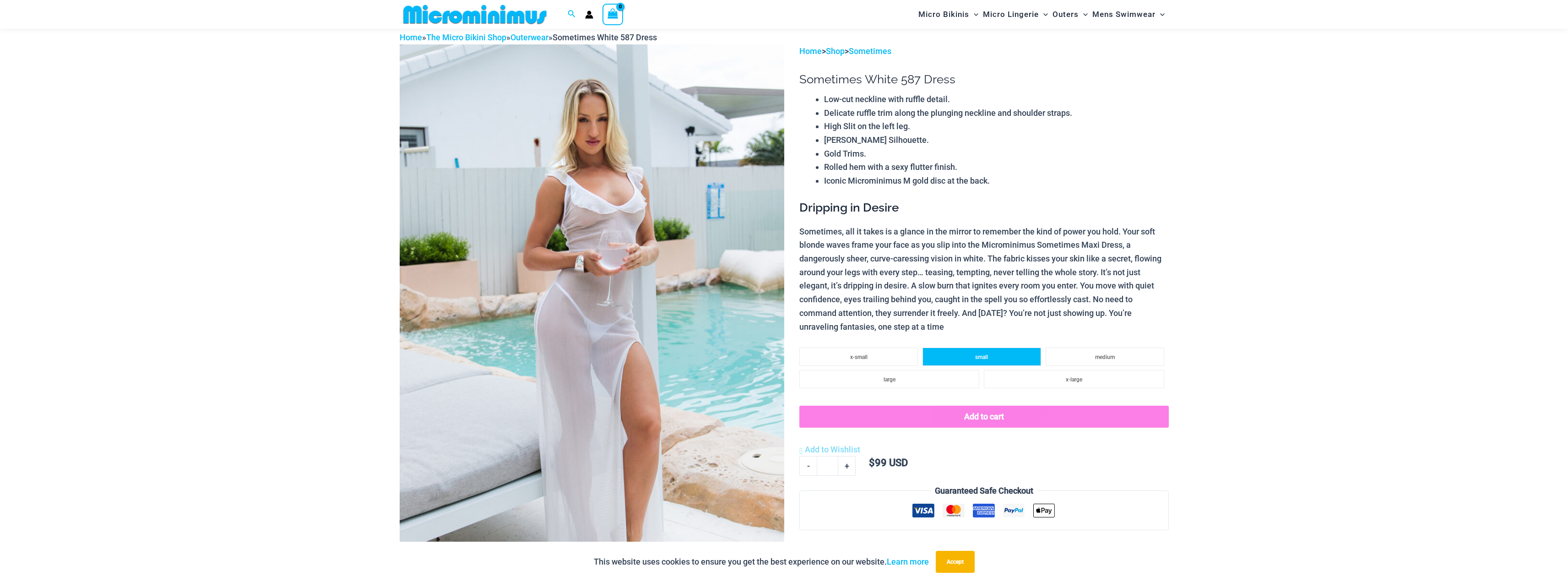
click at [1037, 359] on li "small" at bounding box center [981, 356] width 119 height 19
